Goal: Book appointment/travel/reservation

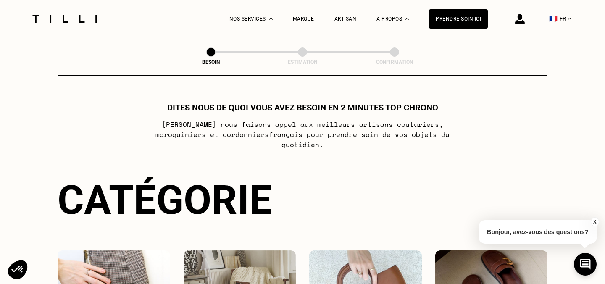
select select "FR"
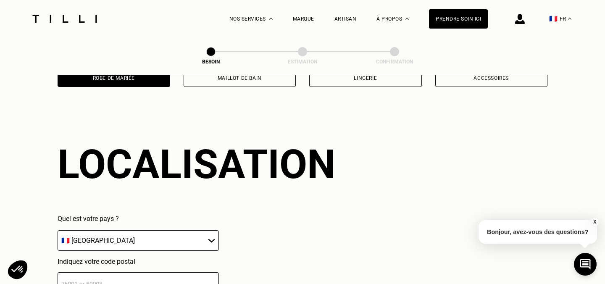
scroll to position [729, 0]
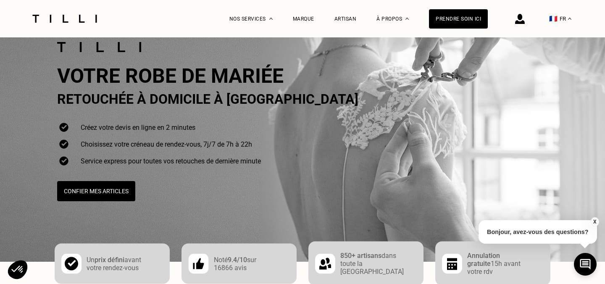
scroll to position [24, 0]
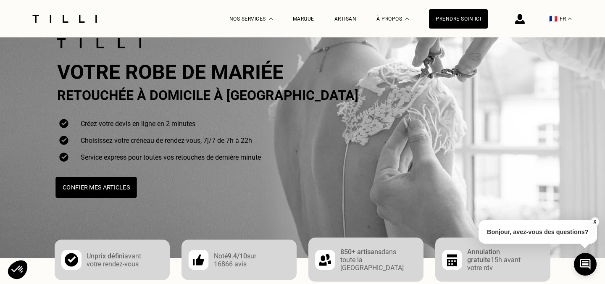
click at [94, 189] on button "Confier mes articles" at bounding box center [95, 187] width 81 height 21
select select "FR"
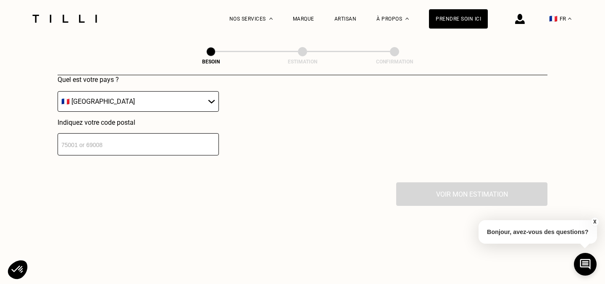
scroll to position [859, 0]
click at [161, 93] on select "🇩🇪 [GEOGRAPHIC_DATA] 🇦🇹 [GEOGRAPHIC_DATA] 🇧🇪 [GEOGRAPHIC_DATA] 🇧🇬 Bulgarie 🇨🇾 C…" at bounding box center [138, 100] width 161 height 21
click at [58, 90] on select "🇩🇪 [GEOGRAPHIC_DATA] 🇦🇹 [GEOGRAPHIC_DATA] 🇧🇪 [GEOGRAPHIC_DATA] 🇧🇬 Bulgarie 🇨🇾 C…" at bounding box center [138, 100] width 161 height 21
click at [160, 136] on input "number" at bounding box center [138, 143] width 161 height 22
type input "75008"
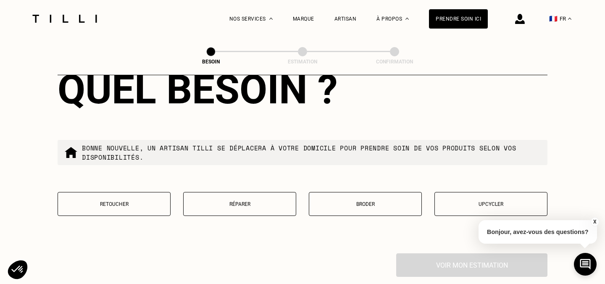
scroll to position [1001, 0]
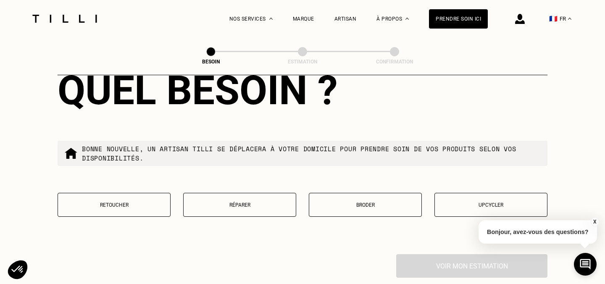
click at [81, 198] on button "Retoucher" at bounding box center [114, 205] width 113 height 24
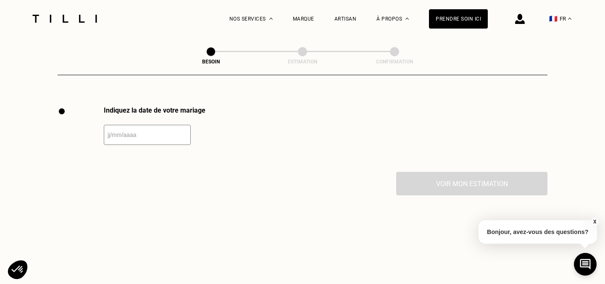
scroll to position [1151, 0]
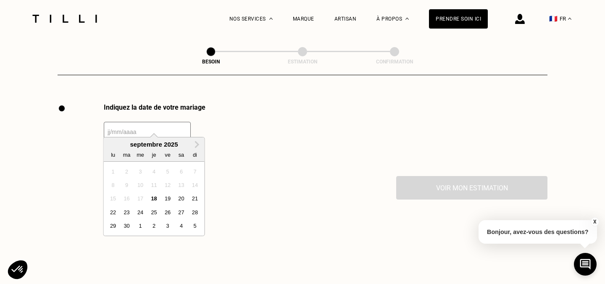
click at [123, 123] on input "text" at bounding box center [147, 132] width 87 height 20
click at [198, 148] on button "Next Month" at bounding box center [196, 144] width 13 height 13
click at [165, 196] on div "17" at bounding box center [167, 198] width 11 height 11
type input "[DATE]"
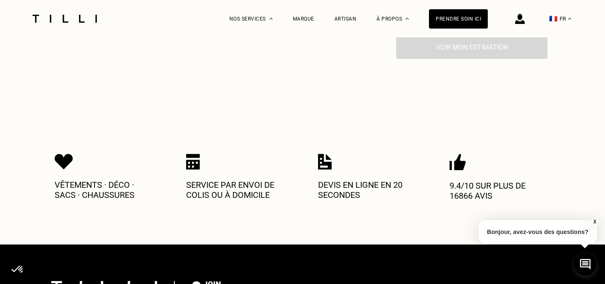
scroll to position [1217, 0]
